Goal: Task Accomplishment & Management: Complete application form

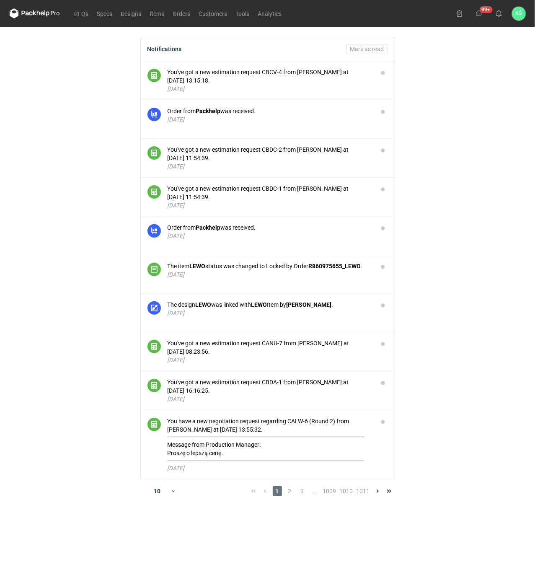
click at [470, 174] on main "Notifications [PERSON_NAME] as read You've got a new estimation request CBCV-4 …" at bounding box center [267, 303] width 523 height 553
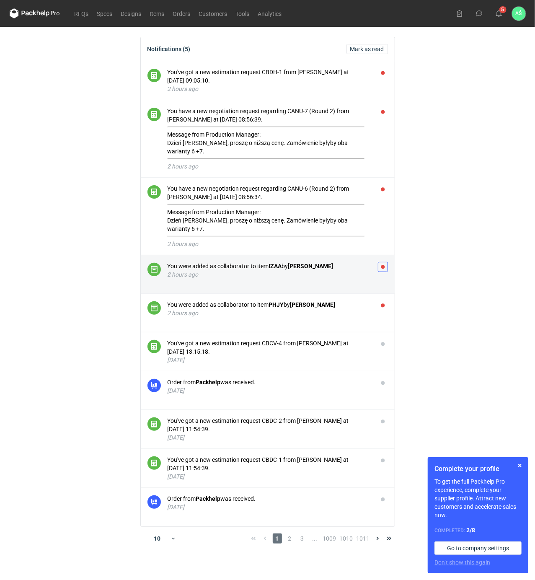
click at [381, 262] on button "button" at bounding box center [383, 267] width 10 height 10
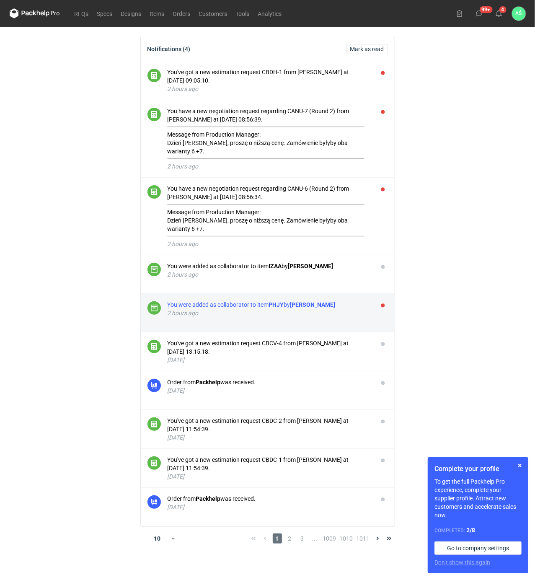
click at [365, 301] on div "You were added as collaborator to item PHJY by Sebastian Markut" at bounding box center [270, 305] width 204 height 8
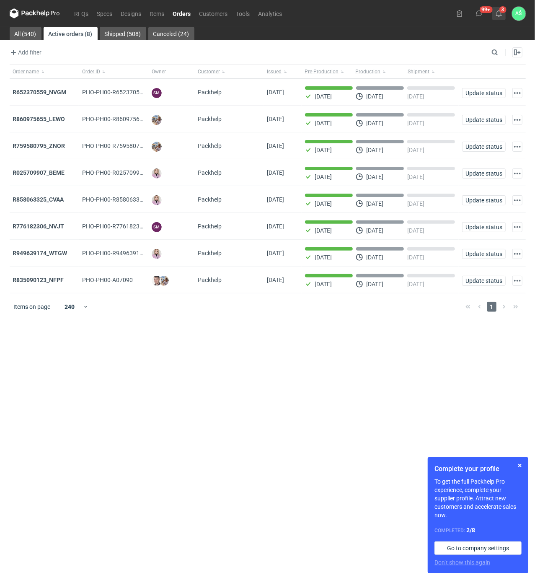
click at [499, 14] on icon at bounding box center [499, 13] width 7 height 7
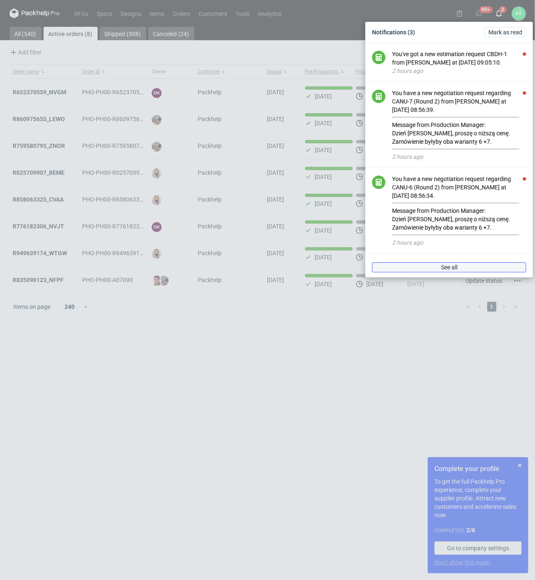
click at [455, 264] on link "See all" at bounding box center [449, 267] width 154 height 10
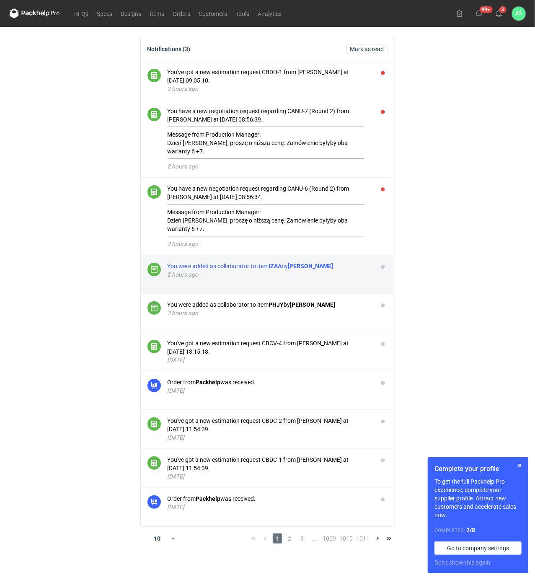
click at [298, 262] on div "You were added as collaborator to item IZAA by Michał Palasek 2 hours ago" at bounding box center [270, 270] width 204 height 17
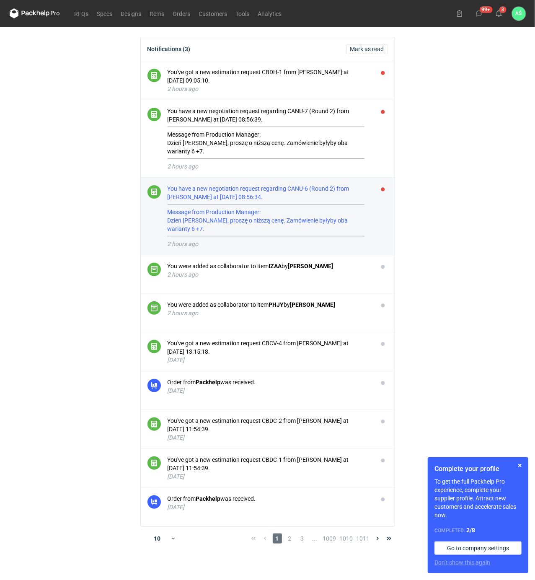
click at [264, 209] on div "You have a new negotiation request regarding CANU-6 (Round 2) from Sebastian Ma…" at bounding box center [270, 210] width 204 height 52
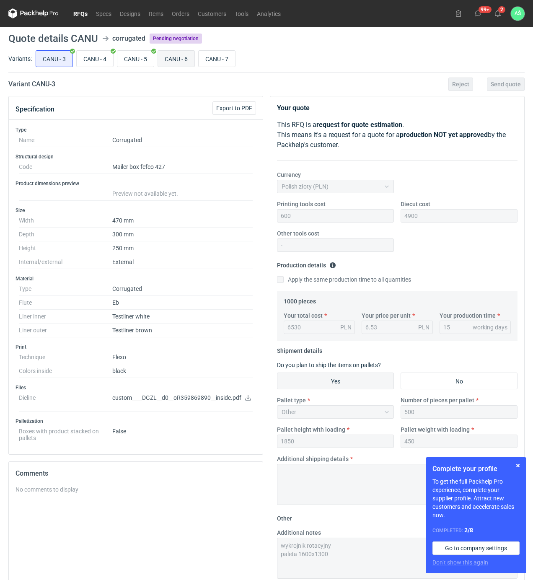
click at [188, 61] on input "CANU - 6" at bounding box center [176, 59] width 36 height 16
radio input "true"
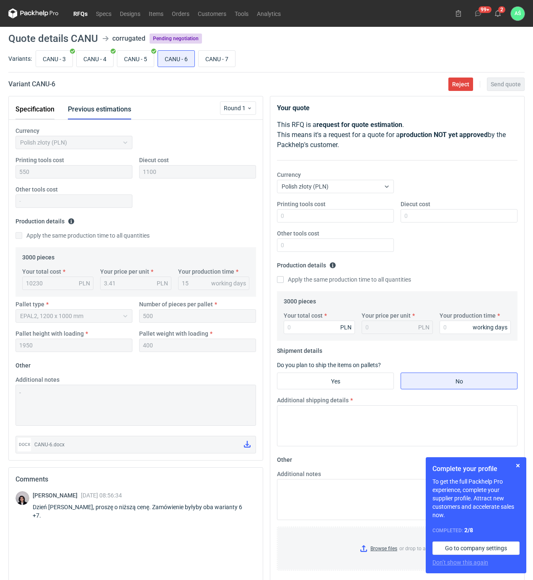
click at [22, 110] on button "Specification" at bounding box center [35, 109] width 39 height 20
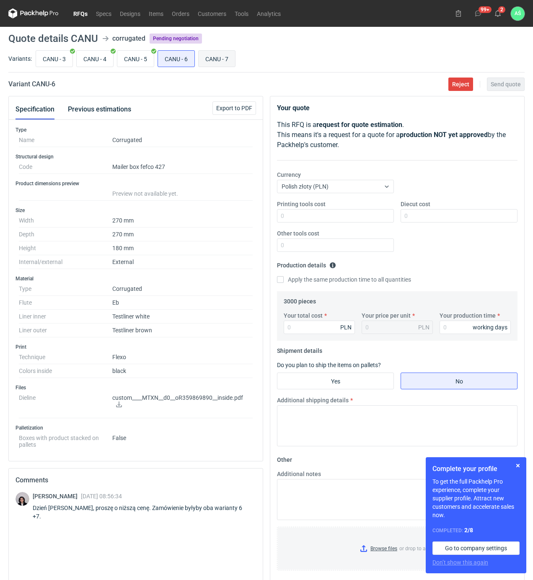
click at [210, 62] on input "CANU - 7" at bounding box center [217, 59] width 36 height 16
radio input "true"
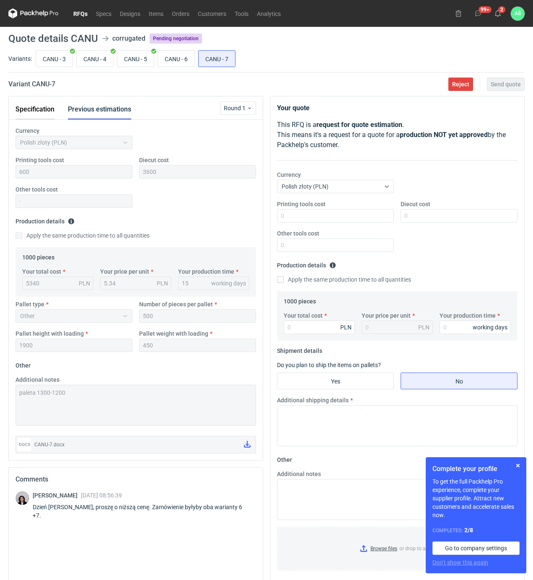
click at [42, 109] on button "Specification" at bounding box center [35, 109] width 39 height 20
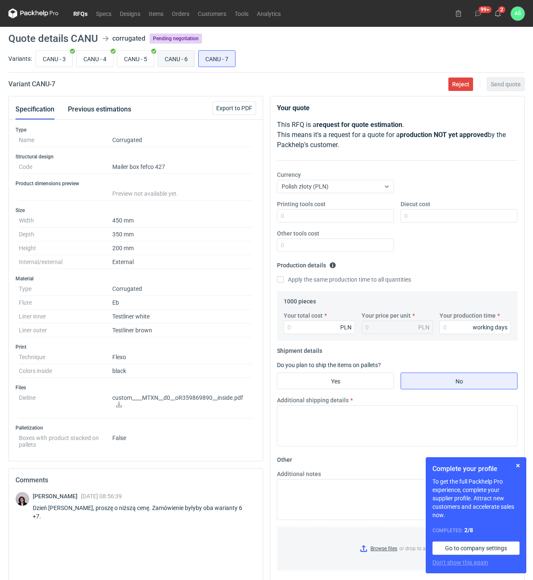
click at [177, 54] on input "CANU - 6" at bounding box center [176, 59] width 36 height 16
radio input "true"
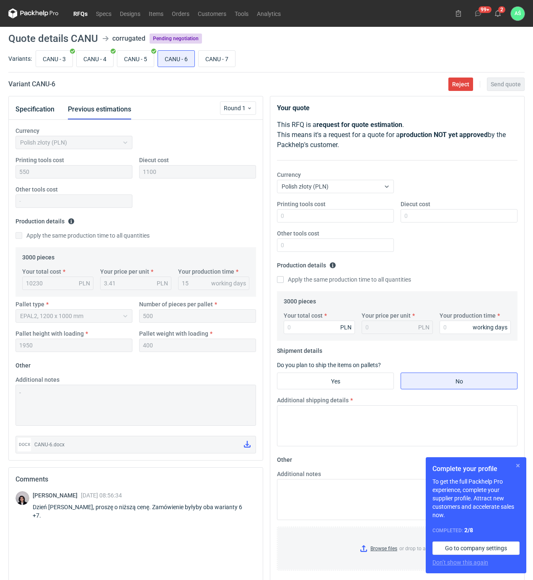
click at [517, 468] on button "button" at bounding box center [518, 466] width 10 height 10
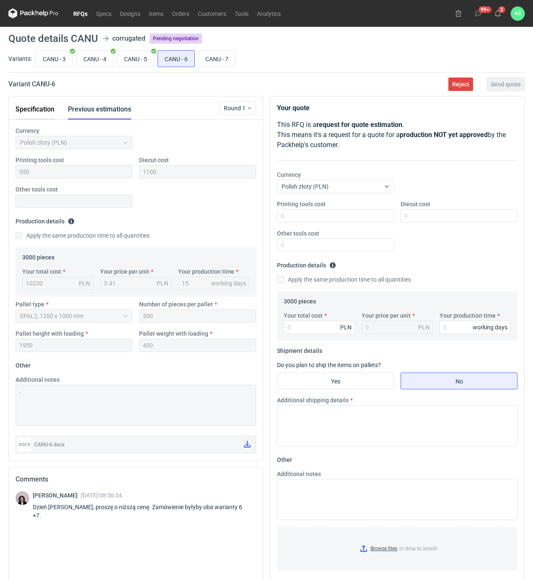
click at [44, 106] on button "Specification" at bounding box center [35, 109] width 39 height 20
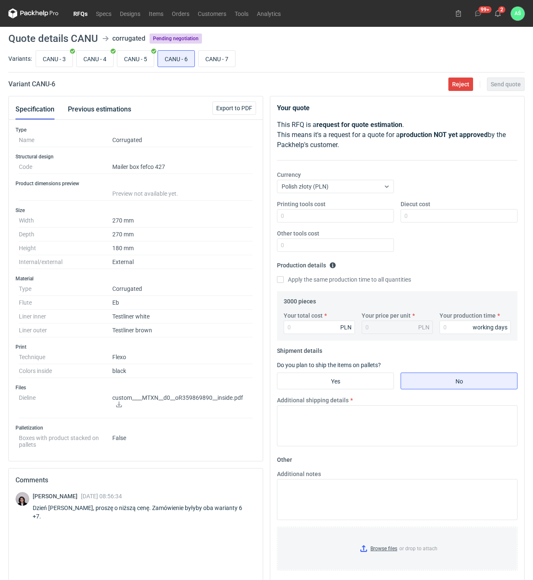
click at [120, 404] on icon at bounding box center [119, 405] width 7 height 6
drag, startPoint x: 108, startPoint y: 109, endPoint x: 142, endPoint y: 111, distance: 34.0
click at [108, 111] on button "Previous estimations" at bounding box center [99, 109] width 63 height 20
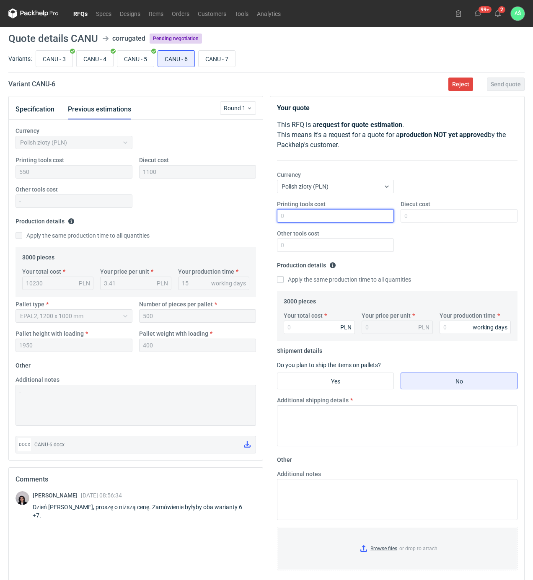
click at [356, 221] on input "Printing tools cost" at bounding box center [335, 215] width 117 height 13
type input "550"
type input "1100"
type input "9600"
type input "3.2"
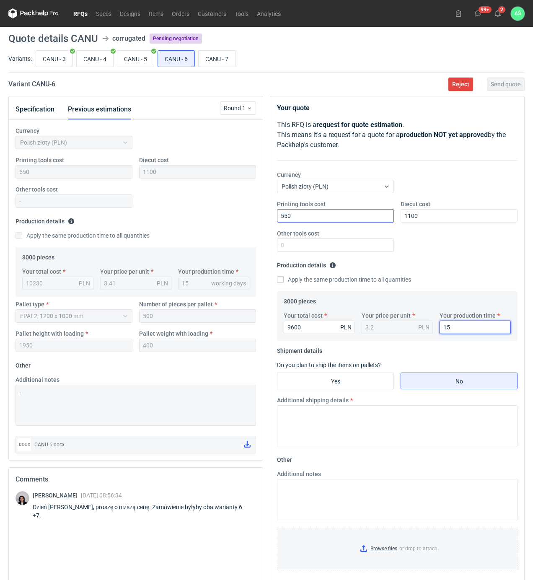
type input "15"
click at [350, 381] on input "Yes" at bounding box center [336, 381] width 116 height 16
radio input "true"
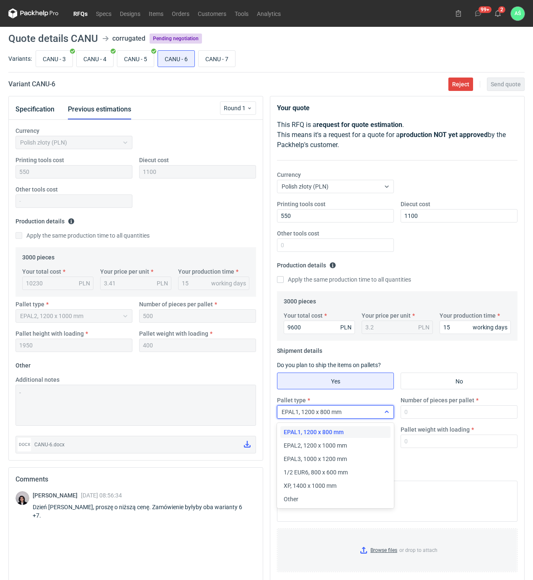
click at [366, 417] on div "EPAL1, 1200 x 800 mm" at bounding box center [329, 412] width 103 height 12
click at [334, 445] on span "EPAL2, 1200 x 1000 mm" at bounding box center [315, 446] width 63 height 8
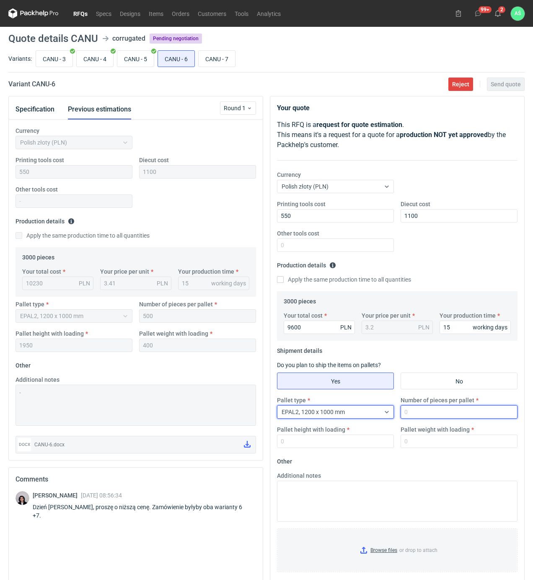
click at [426, 410] on input "Number of pieces per pallet" at bounding box center [459, 411] width 117 height 13
type input "500"
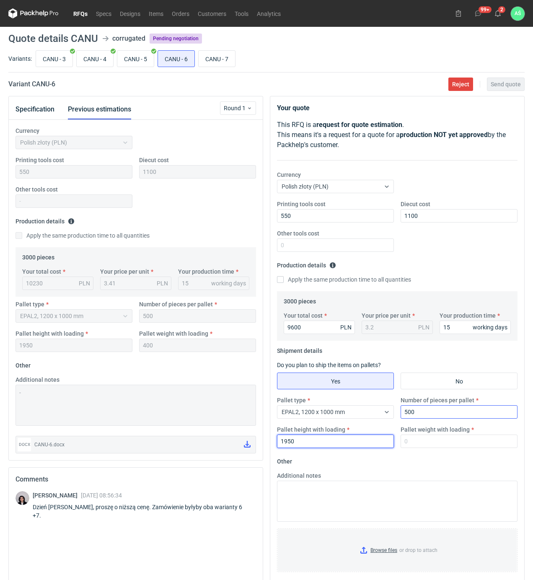
type input "1950"
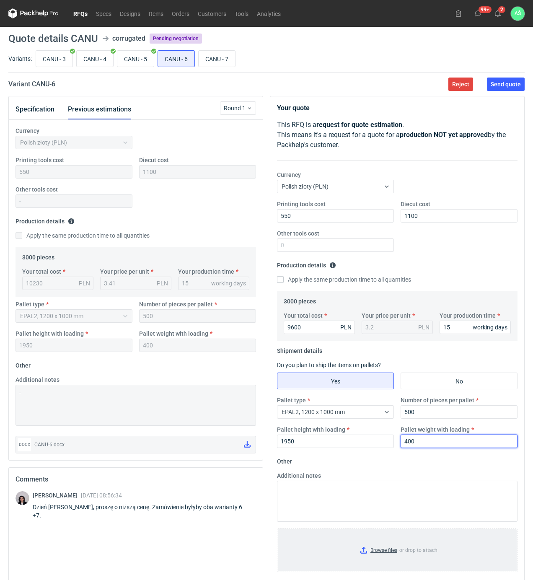
type input "400"
click at [379, 555] on input "Browse files or drop to attach" at bounding box center [397, 551] width 239 height 42
click at [500, 91] on button "Send quote" at bounding box center [506, 84] width 38 height 13
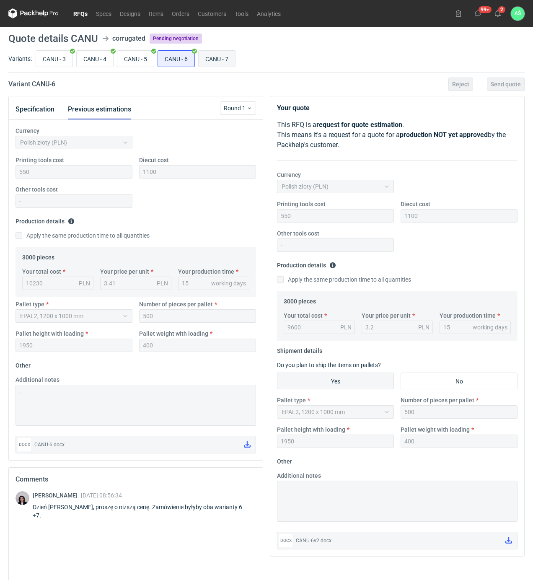
click at [224, 56] on input "CANU - 7" at bounding box center [217, 59] width 36 height 16
radio input "true"
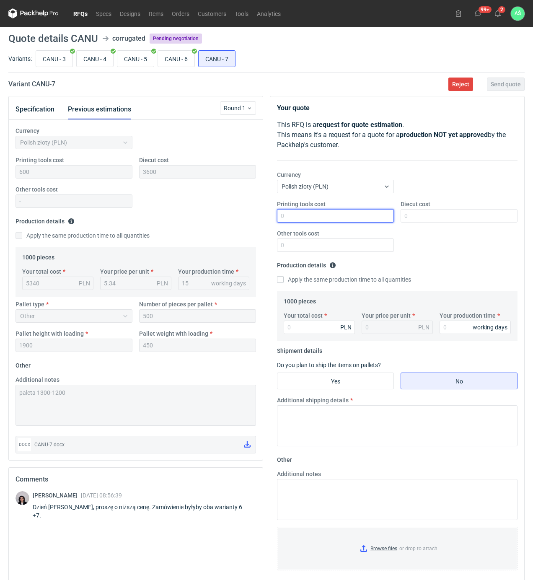
click at [333, 220] on input "Printing tools cost" at bounding box center [335, 215] width 117 height 13
type input "600"
type input "3600"
click at [316, 331] on input "Your total cost" at bounding box center [319, 327] width 71 height 13
type input "5020"
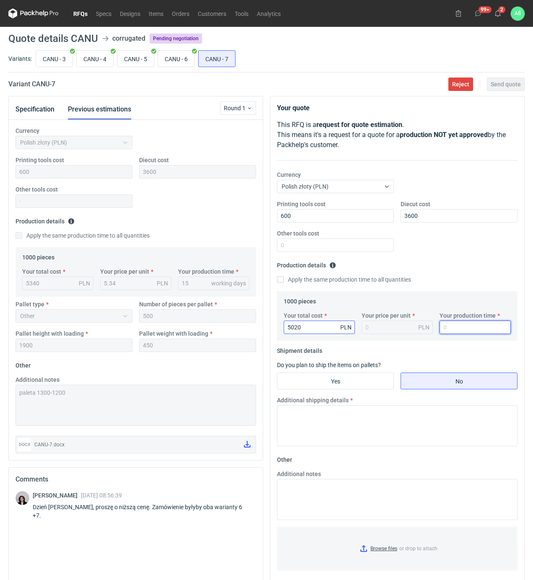
type input "5.02"
type input "15"
click at [386, 382] on input "Yes" at bounding box center [336, 381] width 116 height 16
radio input "true"
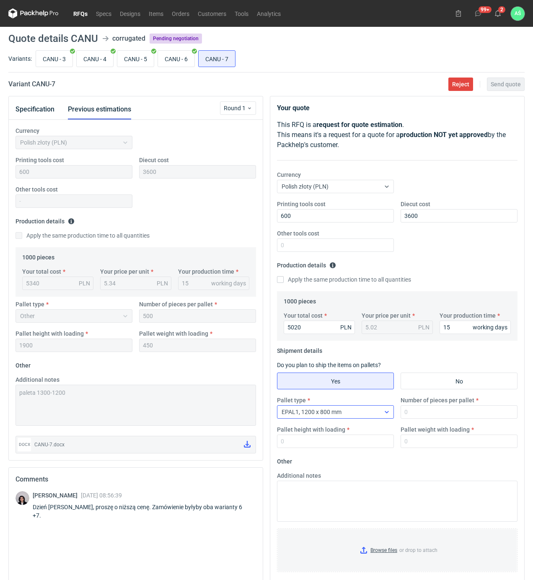
click at [358, 413] on div "EPAL1, 1200 x 800 mm" at bounding box center [329, 412] width 103 height 12
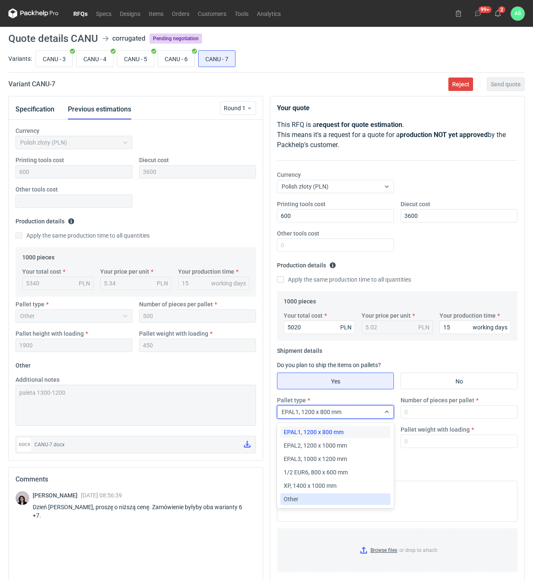
click at [292, 497] on span "Other" at bounding box center [291, 499] width 15 height 8
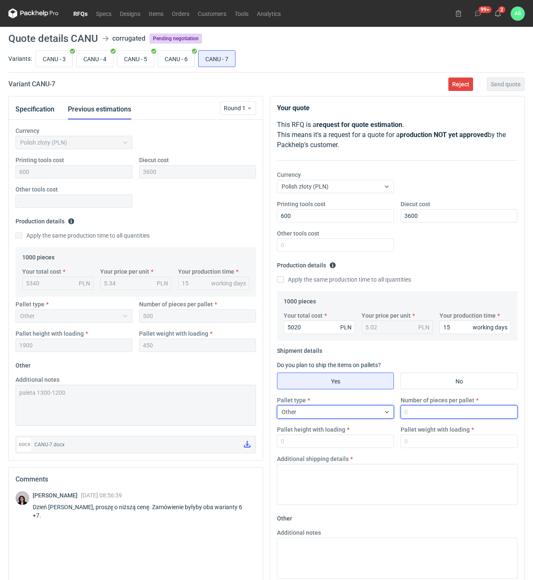
click at [432, 413] on input "Number of pieces per pallet" at bounding box center [459, 411] width 117 height 13
type input "500"
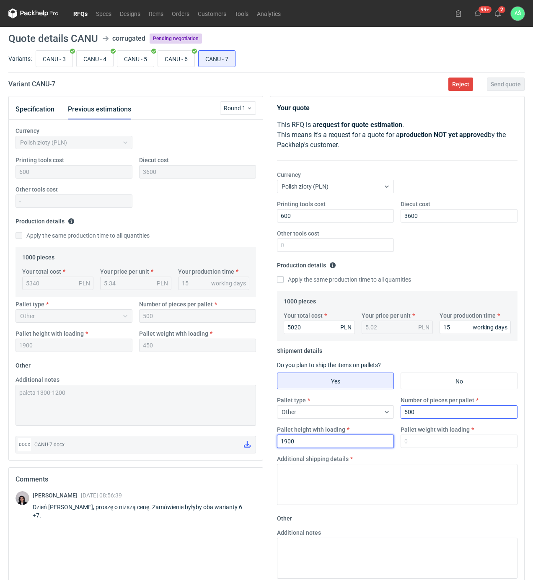
type input "1900"
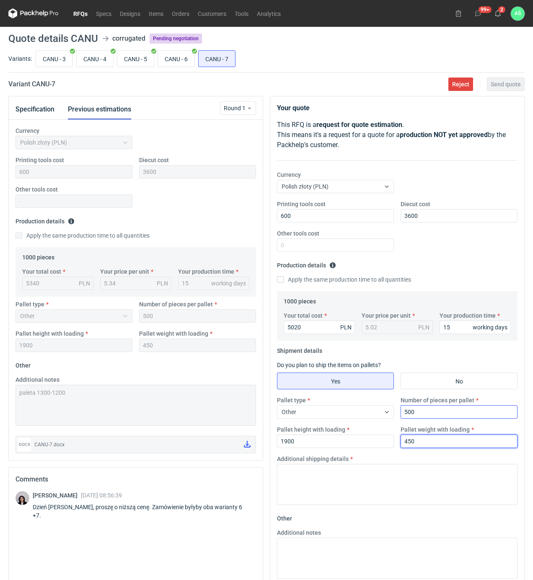
type input "450"
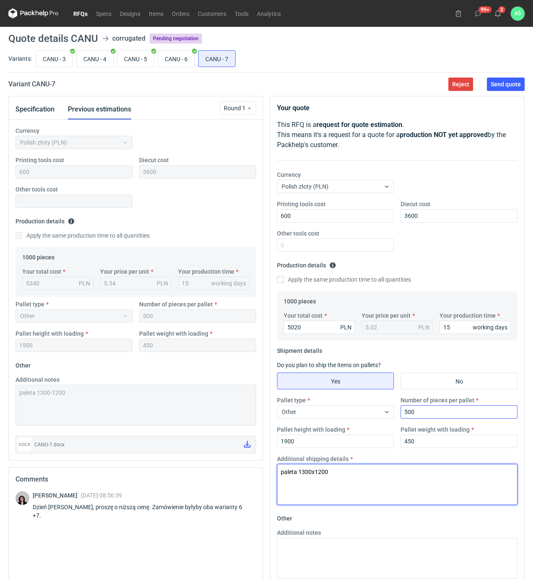
type textarea "paleta 1300x1200"
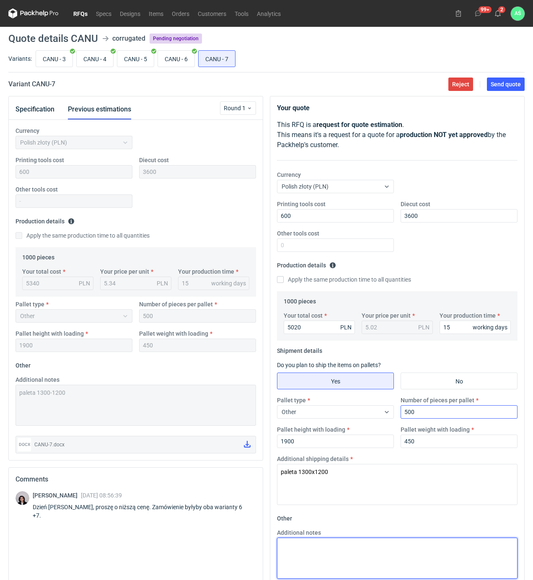
paste textarea "paleta 1300x1200"
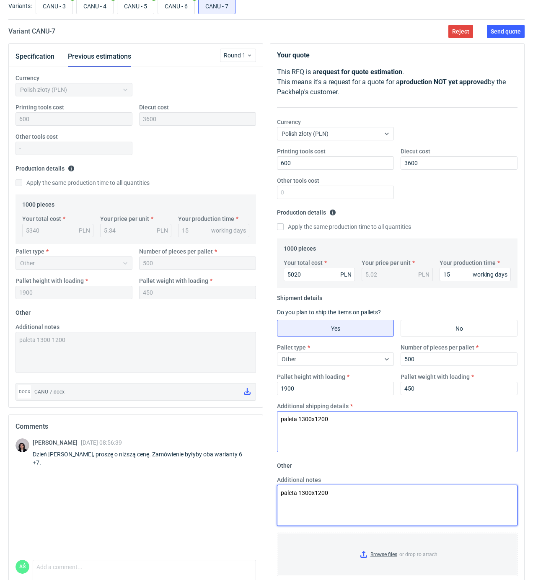
scroll to position [90, 0]
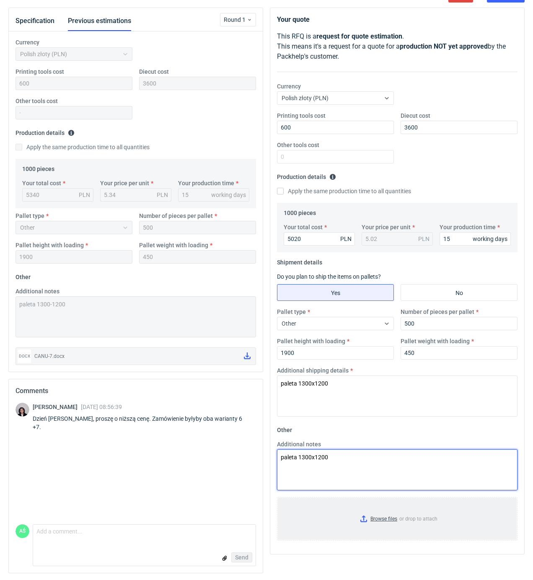
type textarea "paleta 1300x1200"
click at [383, 516] on input "Browse files or drop to attach" at bounding box center [397, 519] width 239 height 42
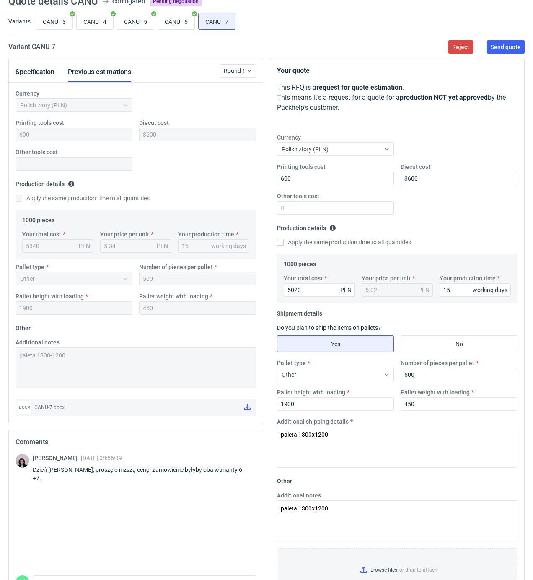
scroll to position [0, 0]
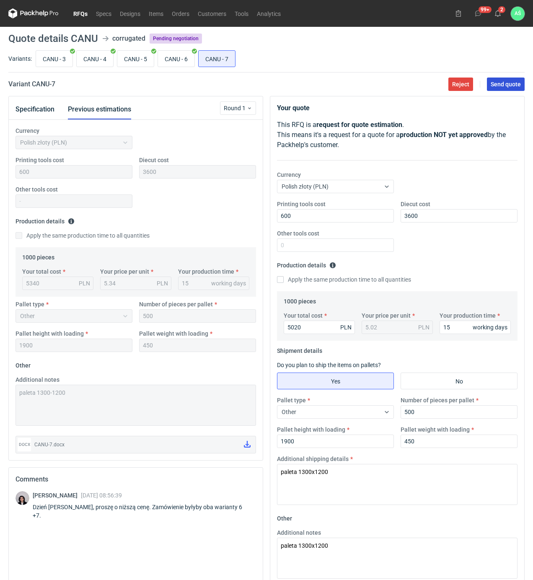
click at [510, 84] on span "Send quote" at bounding box center [506, 84] width 30 height 6
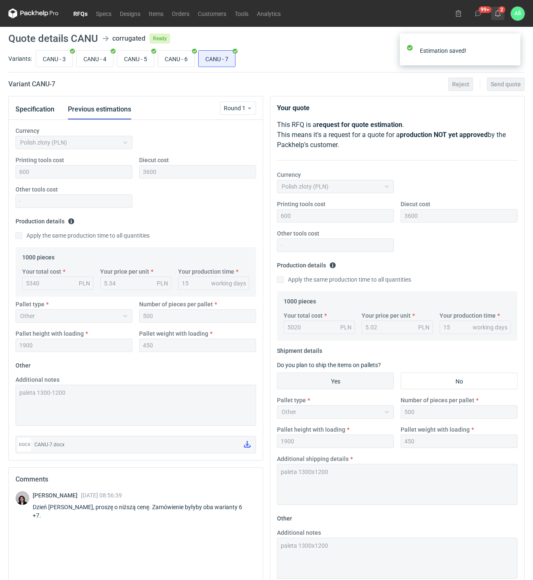
click at [502, 16] on button "2" at bounding box center [497, 13] width 13 height 13
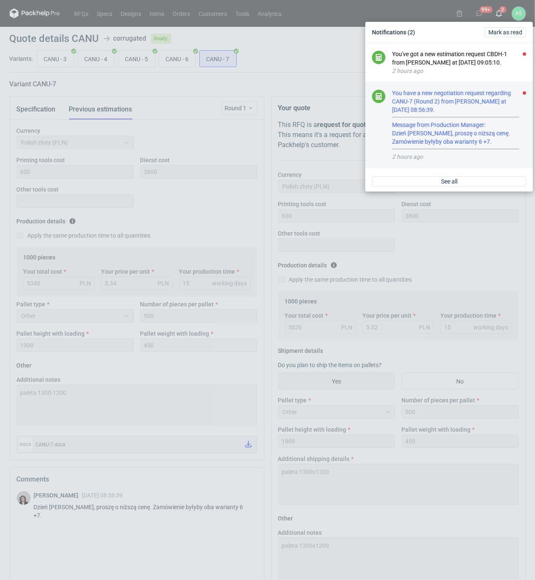
click at [494, 133] on div "You have a new negotiation request regarding CANU-7 (Round 2) from Sebastian Ma…" at bounding box center [459, 119] width 134 height 61
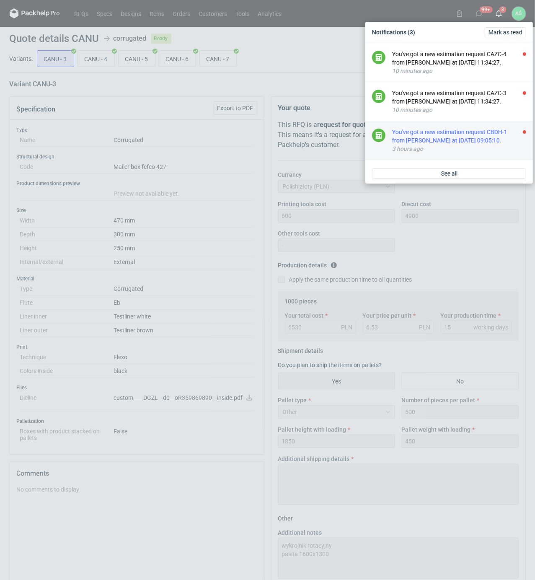
click at [512, 135] on div "You've got a new estimation request CBDH-1 from Michał Palasek at 25 Aug 2025 0…" at bounding box center [459, 136] width 134 height 17
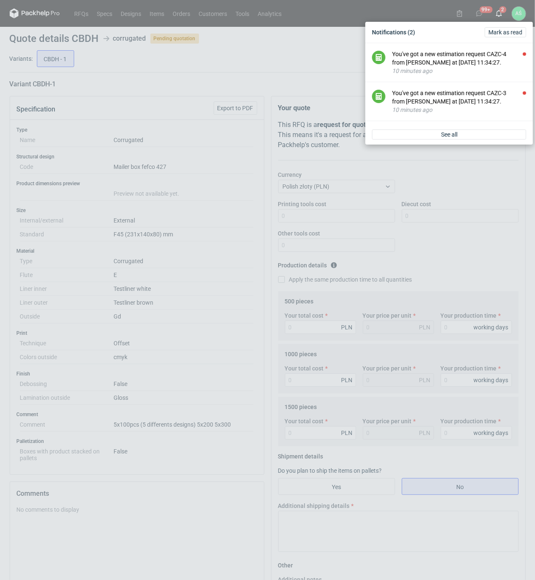
click at [233, 203] on div "Notifications (2) Mark as read You've got a new estimation request CAZC-4 from …" at bounding box center [267, 290] width 535 height 580
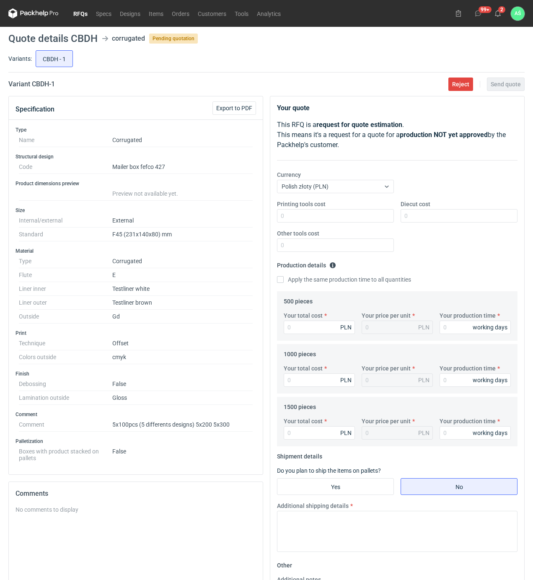
click at [192, 303] on dd "Testliner brown" at bounding box center [182, 303] width 140 height 14
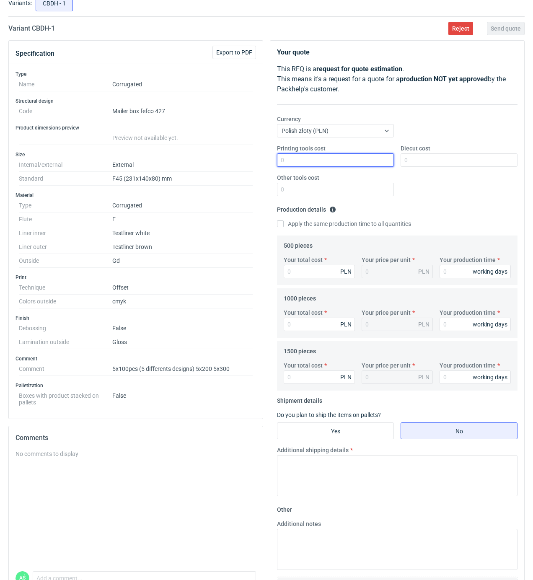
click at [388, 164] on input "Printing tools cost" at bounding box center [335, 159] width 117 height 13
type input "14110"
type input "28.22"
type input "14110"
type input "20"
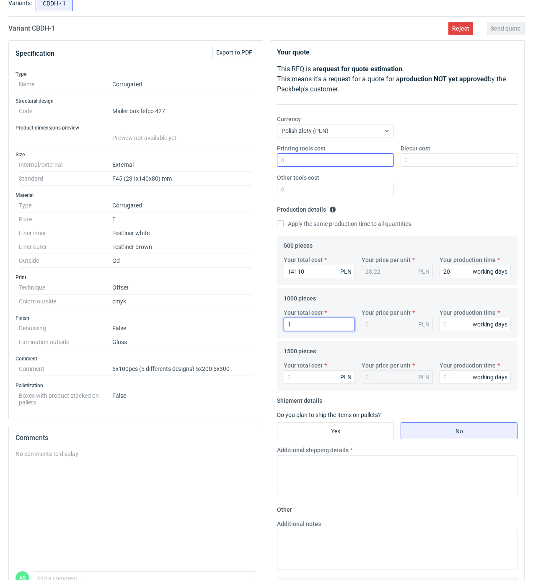
type input "14"
type input "0.01"
type input "14990"
type input "14.99"
type input "20"
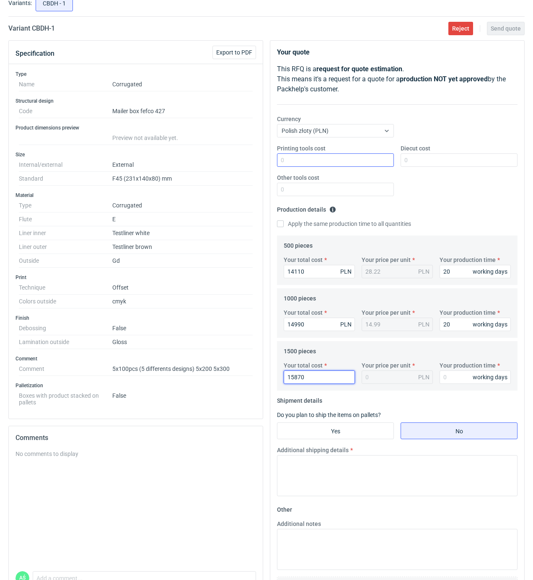
type input "15870"
type input "10.58"
type input "1"
type input "20"
click at [366, 433] on input "Yes" at bounding box center [336, 431] width 116 height 16
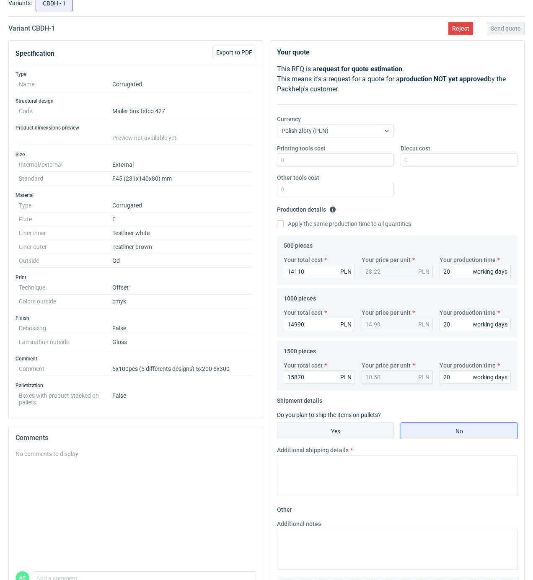
radio input "true"
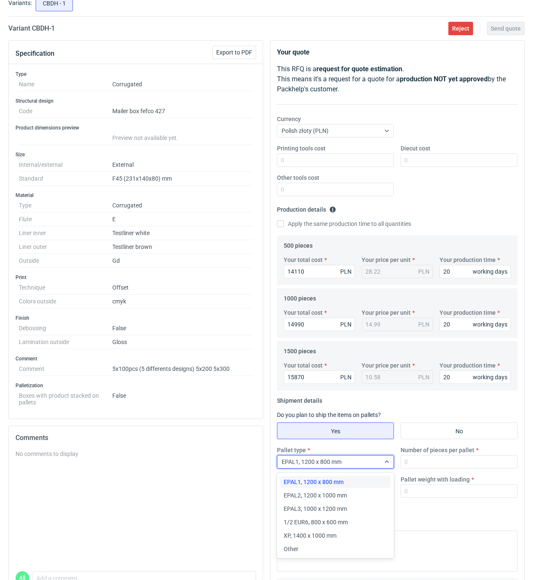
click at [365, 465] on div "EPAL1, 1200 x 800 mm" at bounding box center [329, 462] width 103 height 12
click at [296, 548] on span "Other" at bounding box center [291, 549] width 15 height 8
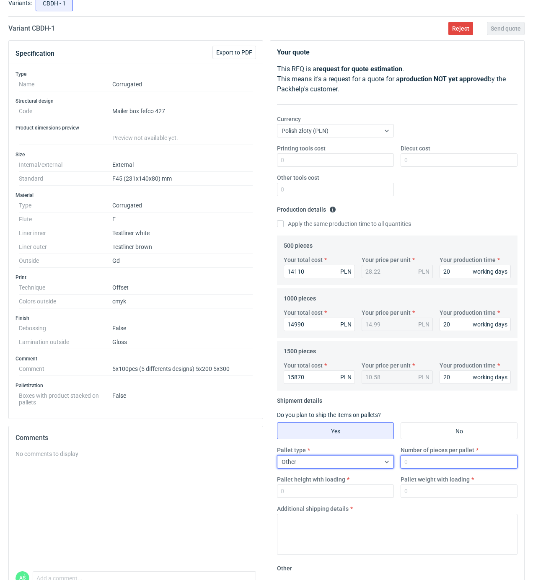
click at [417, 465] on input "Number of pieces per pallet" at bounding box center [459, 461] width 117 height 13
drag, startPoint x: 417, startPoint y: 465, endPoint x: 406, endPoint y: 465, distance: 10.5
click at [406, 465] on input "150" at bounding box center [459, 461] width 117 height 13
type input "1"
type input "200"
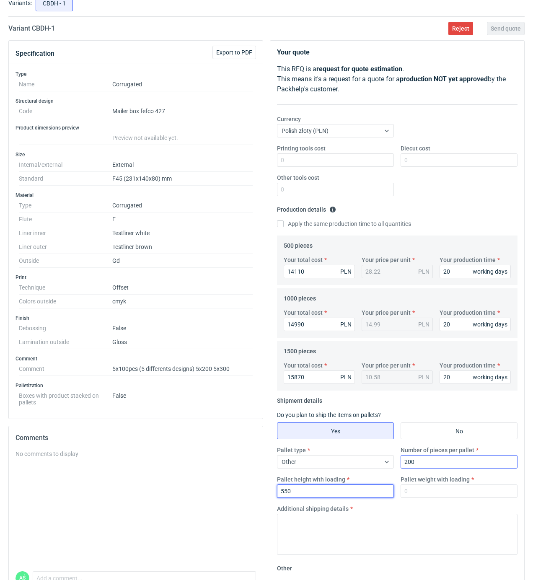
type input "550"
type input "25"
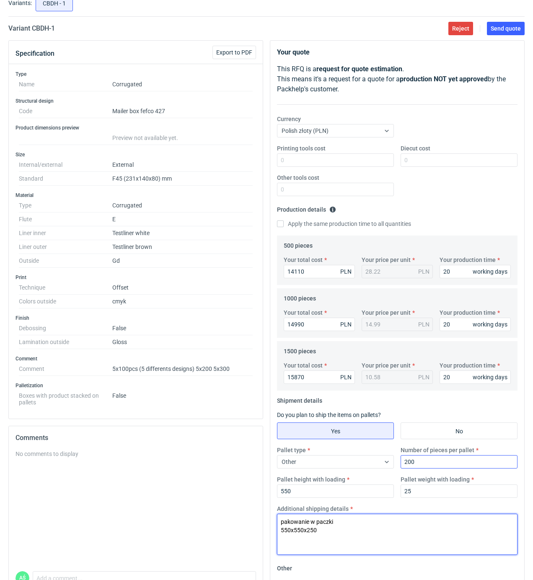
type textarea "pakowanie w paczki 550x550x250"
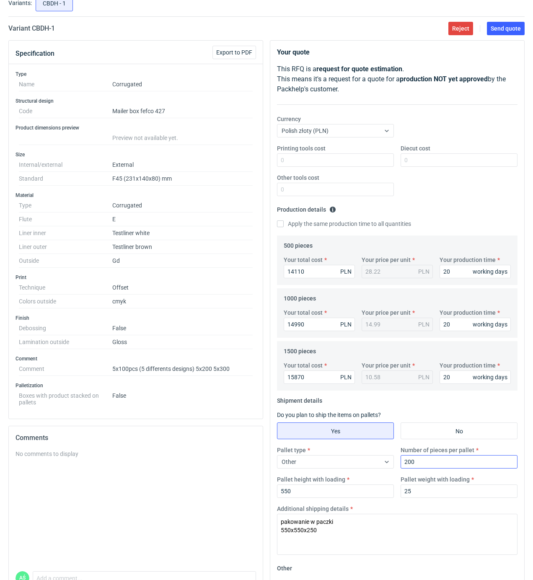
scroll to position [178, 0]
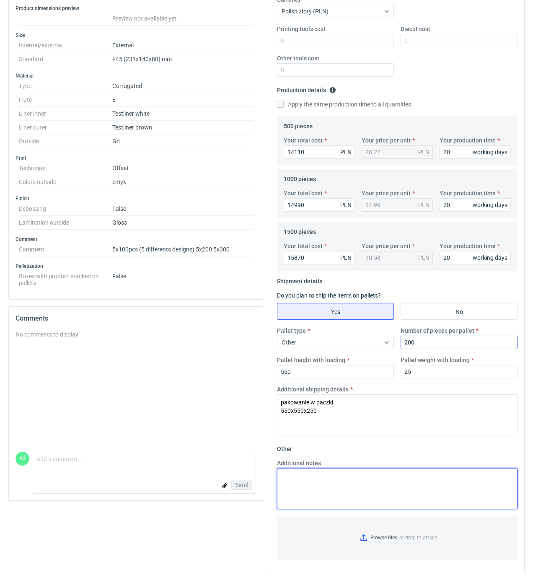
paste textarea "pakowanie w paczki 550x550x250"
type textarea "pakowanie w paczki 550x550x250"
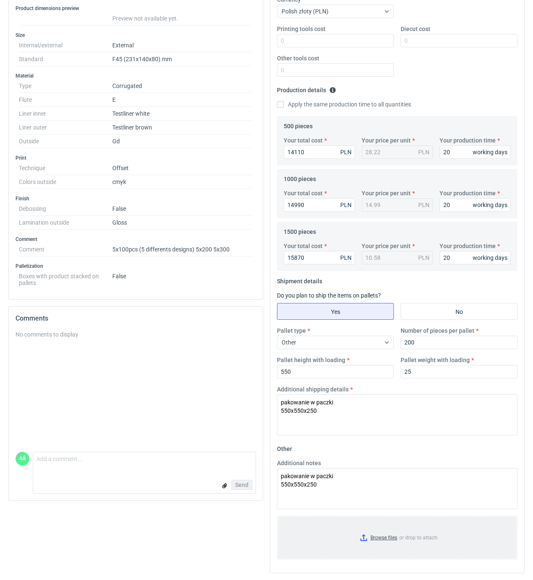
click at [396, 529] on input "Browse files or drop to attach" at bounding box center [397, 538] width 239 height 42
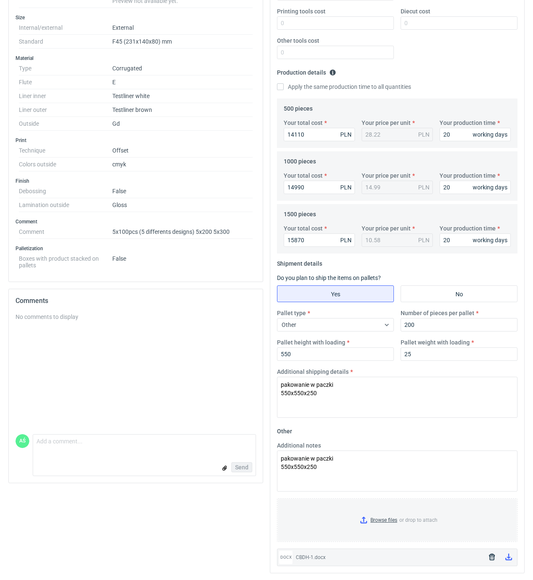
scroll to position [0, 0]
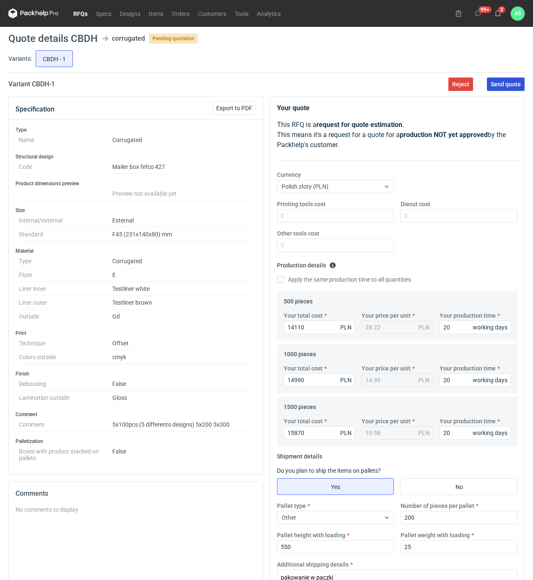
click at [502, 82] on span "Send quote" at bounding box center [506, 84] width 30 height 6
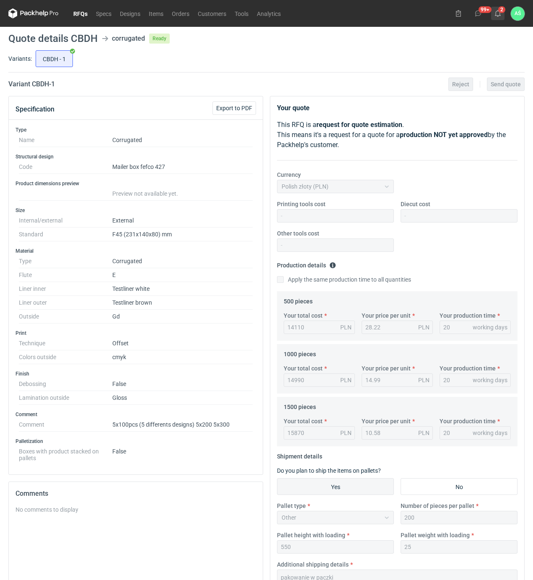
click at [497, 13] on icon at bounding box center [498, 13] width 7 height 7
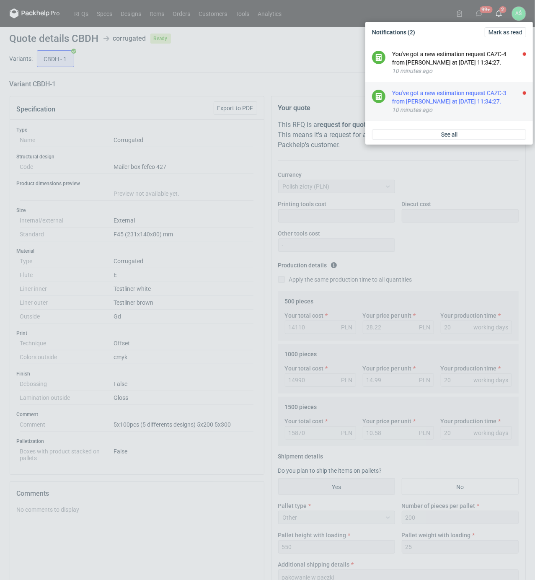
click at [482, 107] on div "10 minutes ago" at bounding box center [459, 110] width 134 height 8
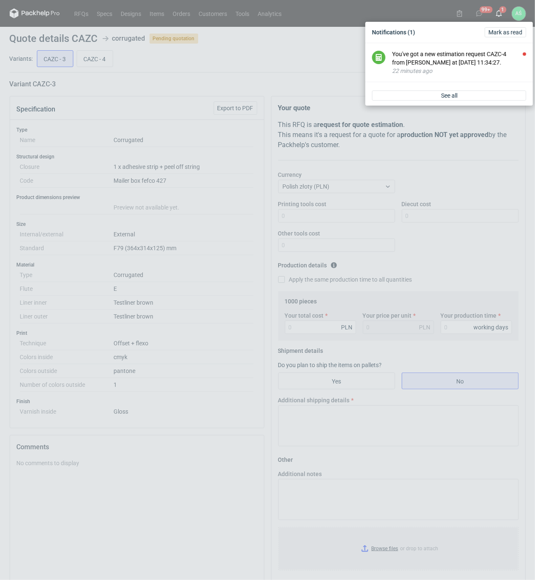
click at [195, 203] on div "Notifications (1) Mark as read You've got a new estimation request CAZC-4 from …" at bounding box center [267, 290] width 535 height 580
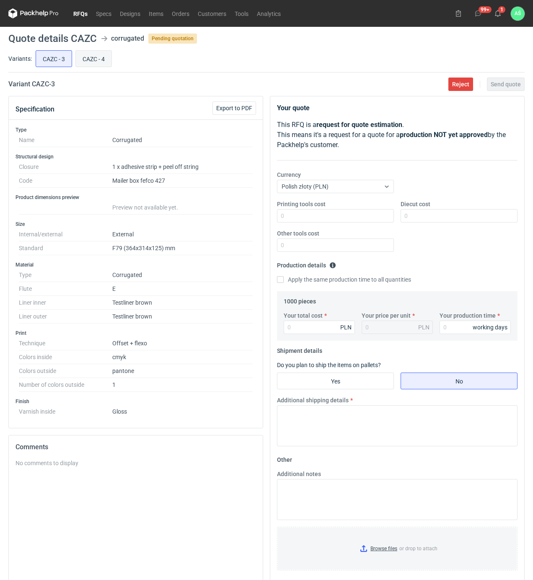
click at [84, 61] on input "CAZC - 4" at bounding box center [94, 59] width 36 height 16
radio input "true"
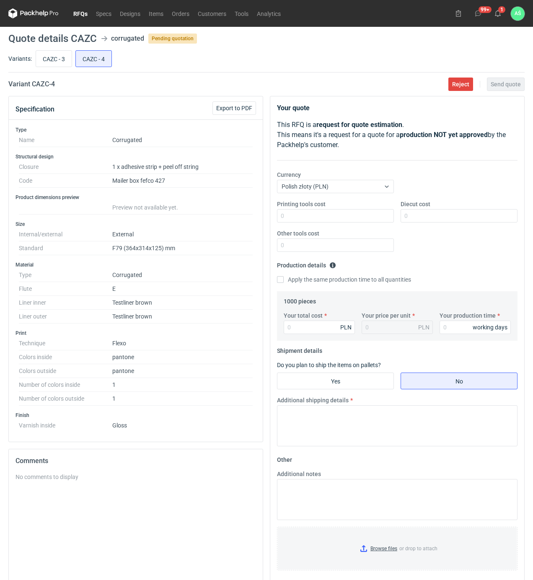
click at [32, 52] on div "Variants: CAZC - 3 CAZC - 4" at bounding box center [266, 61] width 517 height 24
click at [53, 57] on input "CAZC - 3" at bounding box center [54, 59] width 36 height 16
radio input "true"
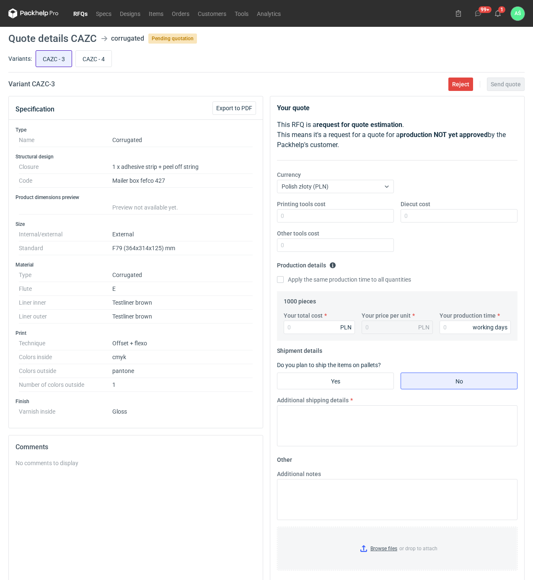
click at [61, 59] on input "CAZC - 3" at bounding box center [54, 59] width 36 height 16
click at [356, 215] on input "Printing tools cost" at bounding box center [335, 215] width 117 height 13
type input "1600"
type input "7260"
type input "7.26"
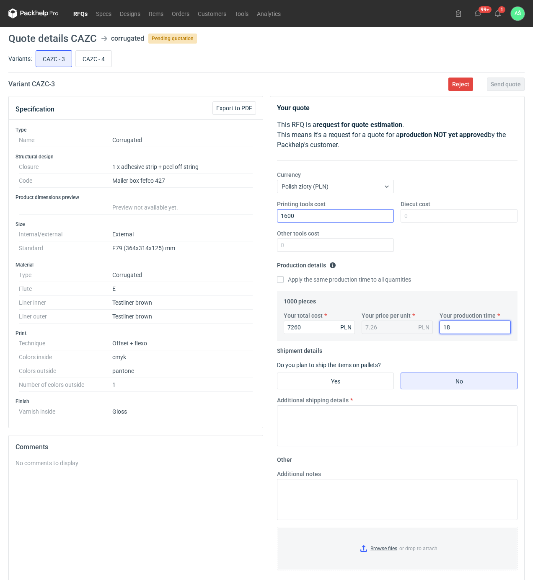
type input "18"
click at [332, 384] on input "Yes" at bounding box center [336, 381] width 116 height 16
radio input "true"
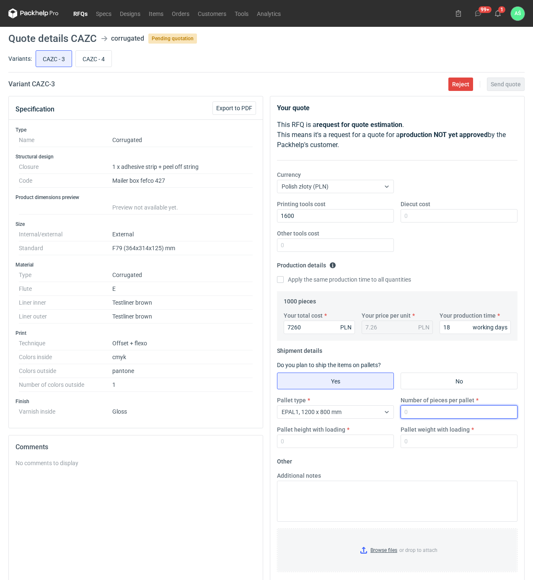
click at [408, 413] on input "Number of pieces per pallet" at bounding box center [459, 411] width 117 height 13
type input "500"
type input "1800"
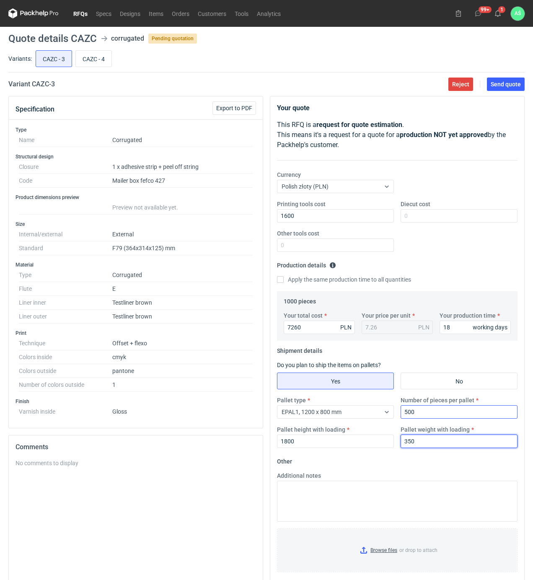
type input "350"
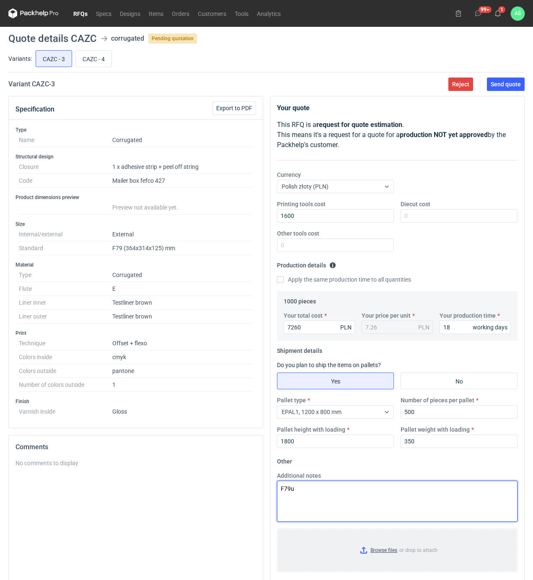
type textarea "F79u"
click at [382, 550] on input "Browse files or drop to attach" at bounding box center [397, 551] width 239 height 42
click at [497, 86] on span "Send quote" at bounding box center [506, 84] width 30 height 6
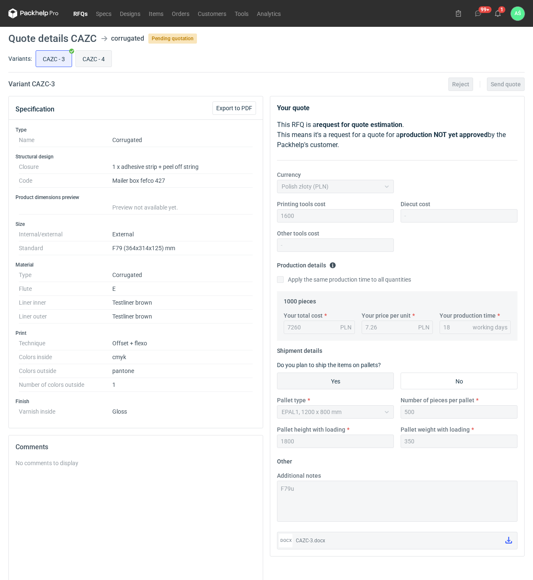
click at [89, 60] on input "CAZC - 4" at bounding box center [94, 59] width 36 height 16
radio input "true"
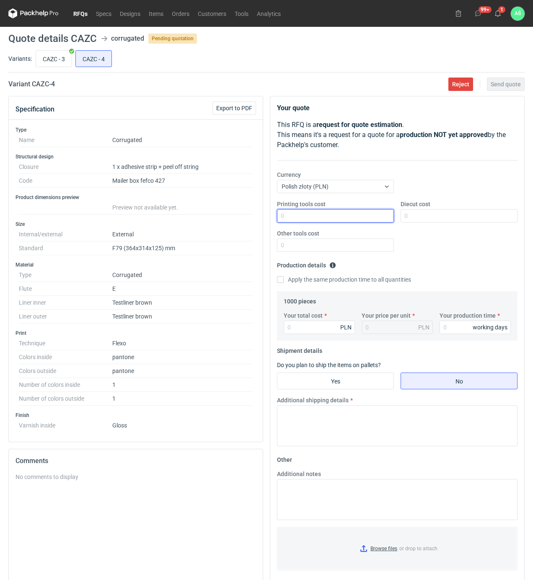
click at [353, 216] on input "Printing tools cost" at bounding box center [335, 215] width 117 height 13
type input "2400"
click at [294, 327] on input "Your total cost" at bounding box center [319, 327] width 71 height 13
type input "3160"
type input "3.16"
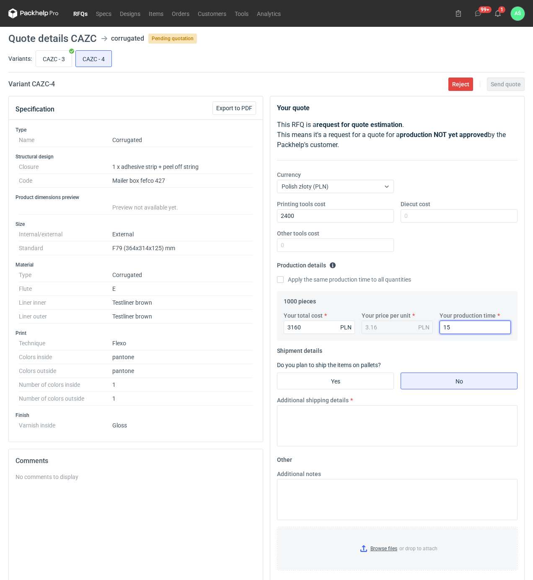
type input "15"
drag, startPoint x: 357, startPoint y: 376, endPoint x: 372, endPoint y: 372, distance: 15.0
click at [358, 376] on input "Yes" at bounding box center [336, 381] width 116 height 16
radio input "true"
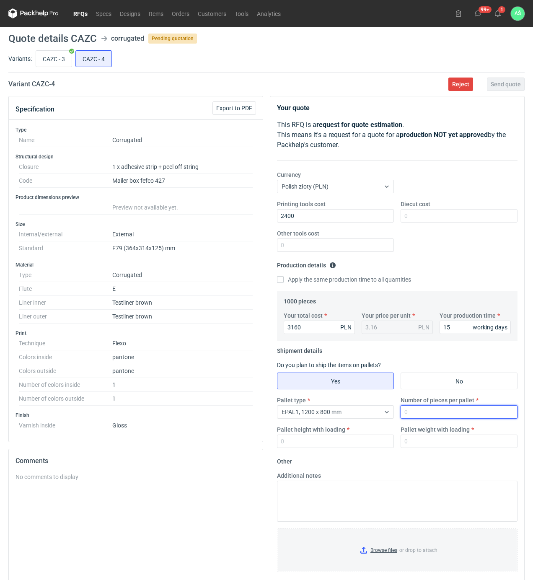
click at [413, 412] on input "Number of pieces per pallet" at bounding box center [459, 411] width 117 height 13
type input "1000"
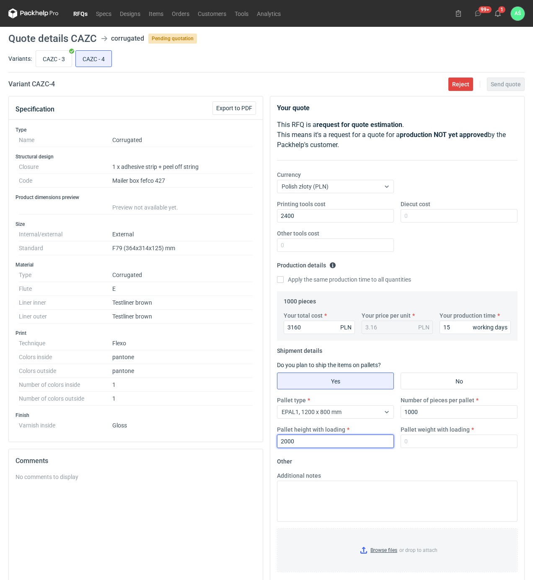
type input "2000"
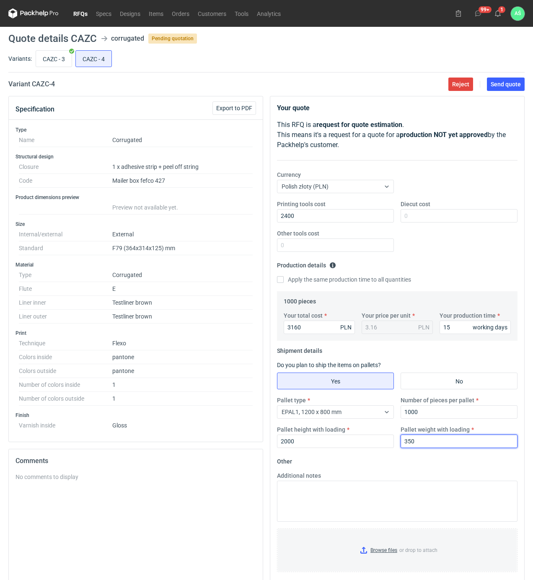
type input "350"
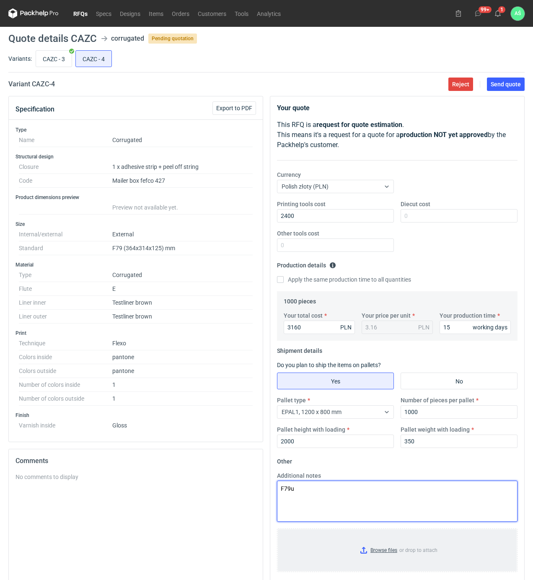
type textarea "F79u"
click at [371, 557] on input "Browse files or drop to attach" at bounding box center [397, 551] width 239 height 42
click at [502, 86] on span "Send quote" at bounding box center [506, 84] width 30 height 6
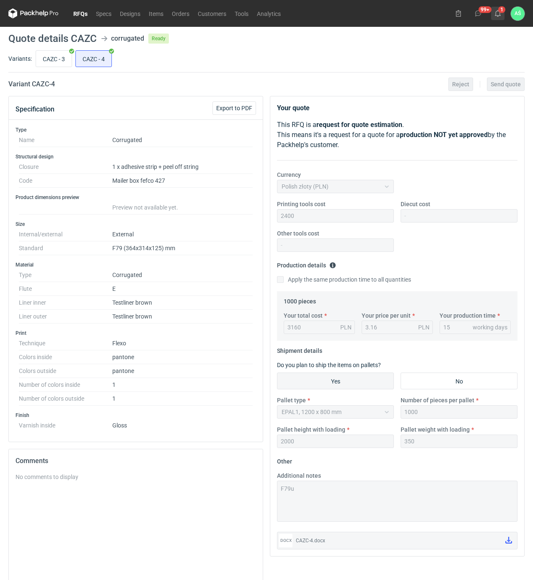
click at [500, 12] on use at bounding box center [498, 13] width 6 height 7
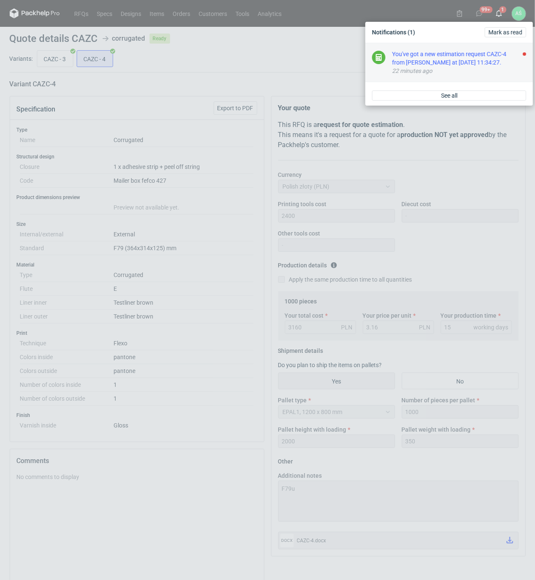
click at [502, 63] on div "You've got a new estimation request CAZC-4 from Sebastian Markut at 25 Aug 2025…" at bounding box center [459, 58] width 134 height 17
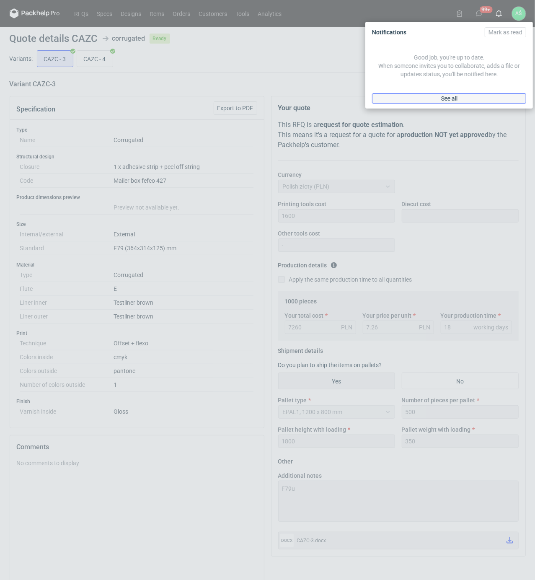
click at [448, 99] on span "See all" at bounding box center [450, 99] width 16 height 6
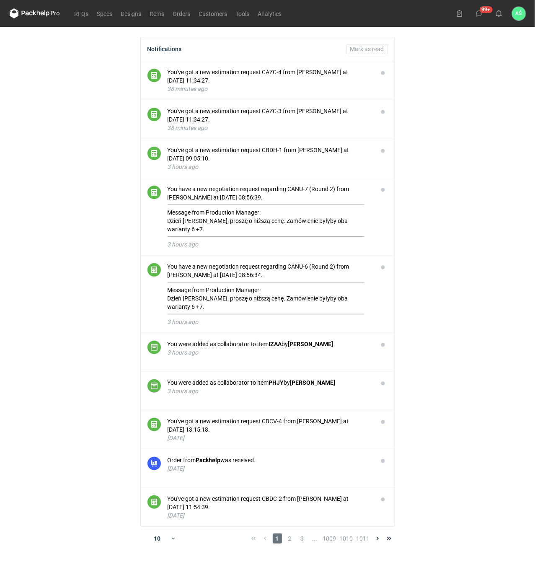
click at [123, 113] on main "Notifications Mark as read You've got a new estimation request CAZC-4 from Seba…" at bounding box center [267, 303] width 523 height 553
